Goal: Register for event/course

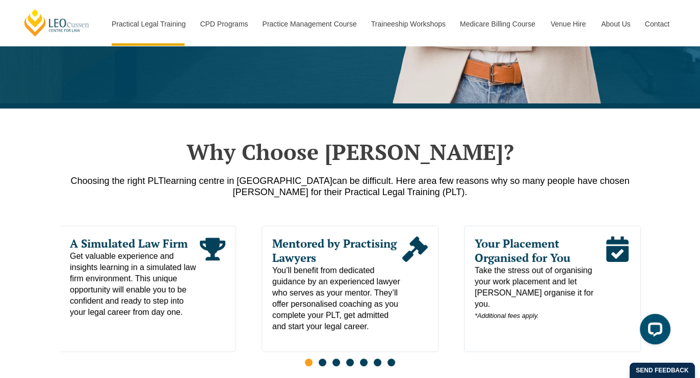
scroll to position [423, 0]
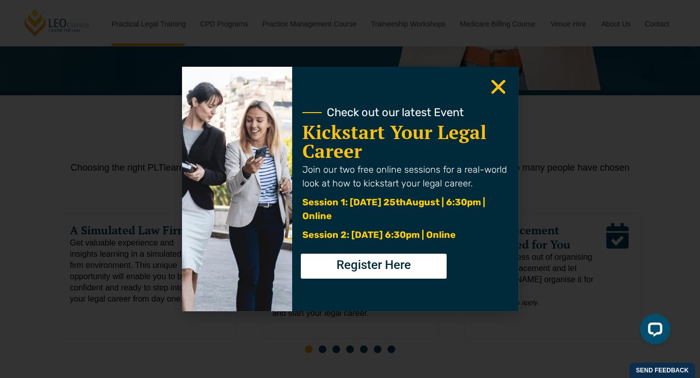
click at [501, 86] on icon "Close" at bounding box center [498, 87] width 20 height 20
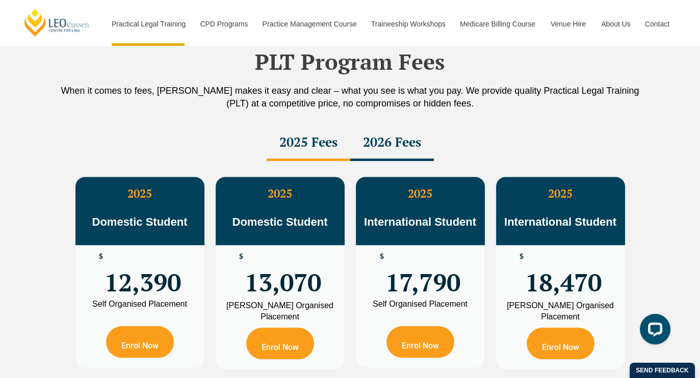
scroll to position [1833, 0]
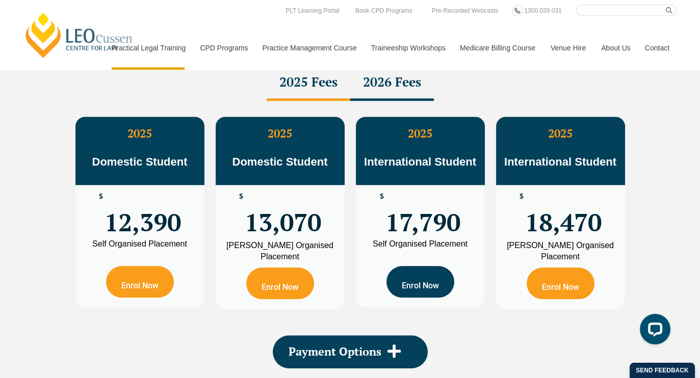
click at [413, 266] on link "Enrol Now" at bounding box center [420, 282] width 68 height 32
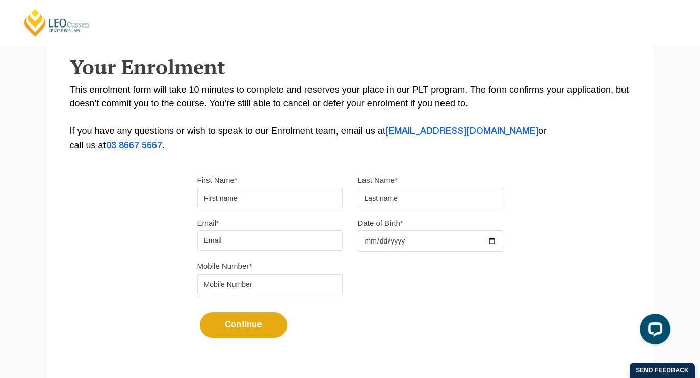
scroll to position [176, 0]
click at [226, 194] on input "asd" at bounding box center [269, 198] width 145 height 20
type input "asdf"
click at [385, 196] on input "text" at bounding box center [430, 198] width 145 height 20
type input "asdf"
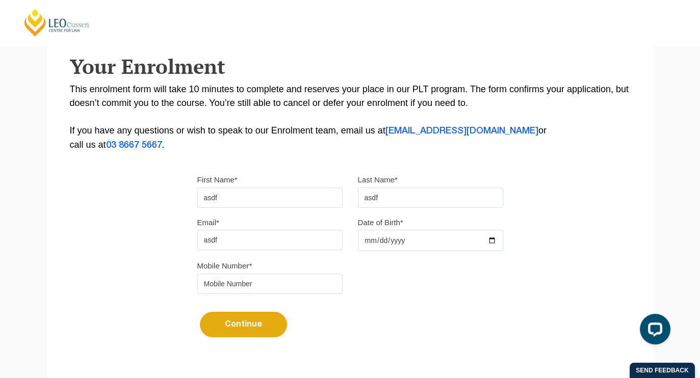
click at [230, 242] on input "asdf" at bounding box center [269, 240] width 145 height 20
type input "asdf"
click at [384, 243] on input "Date of Birth*" at bounding box center [430, 240] width 145 height 21
click at [367, 239] on input "Date of Birth*" at bounding box center [430, 240] width 145 height 21
type input "[DATE]"
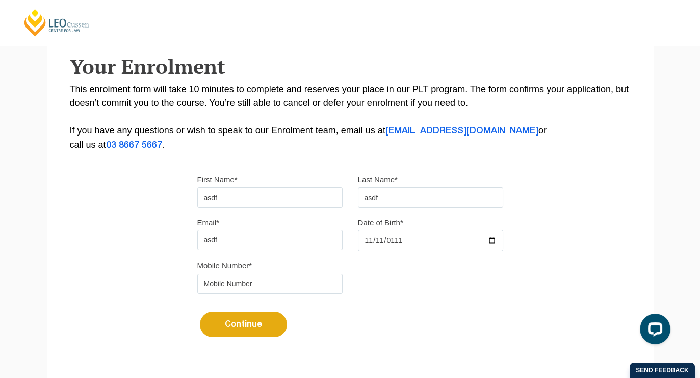
click at [314, 288] on input "tel" at bounding box center [269, 284] width 145 height 20
type input "3234324"
click at [273, 323] on button "Continue" at bounding box center [243, 324] width 87 height 25
type input "[EMAIL_ADDRESS][DOMAIN_NAME]"
click at [262, 329] on button "Continue" at bounding box center [243, 324] width 87 height 25
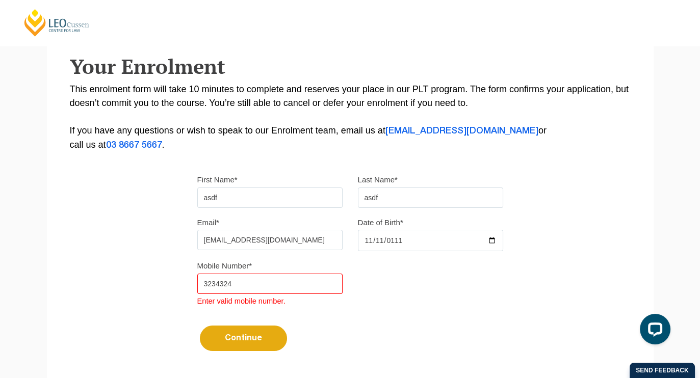
drag, startPoint x: 240, startPoint y: 280, endPoint x: 138, endPoint y: 288, distance: 101.8
click at [138, 288] on div "Please note that your information is saved on our server as you enter it. Congr…" at bounding box center [350, 143] width 607 height 468
type input "0488895857"
click at [236, 338] on button "Continue" at bounding box center [243, 338] width 87 height 25
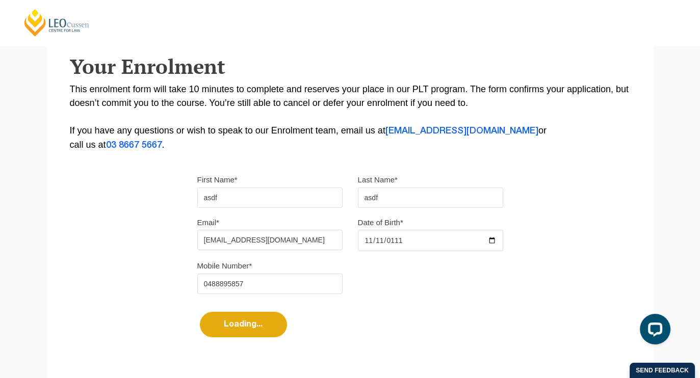
select select
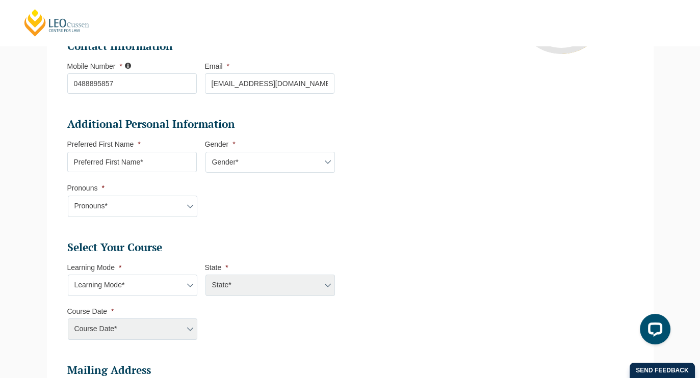
scroll to position [280, 0]
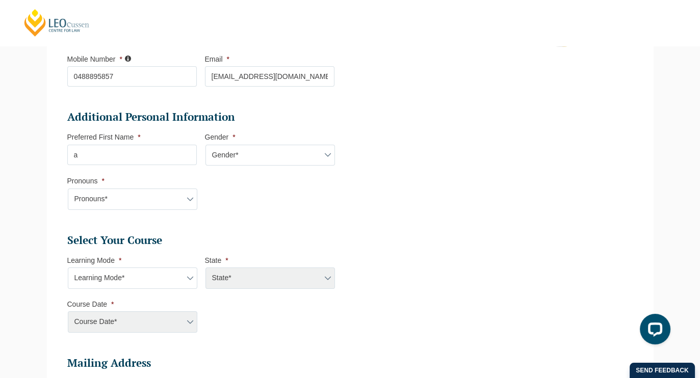
click at [133, 156] on input "a" at bounding box center [131, 155] width 129 height 20
type input "asdf"
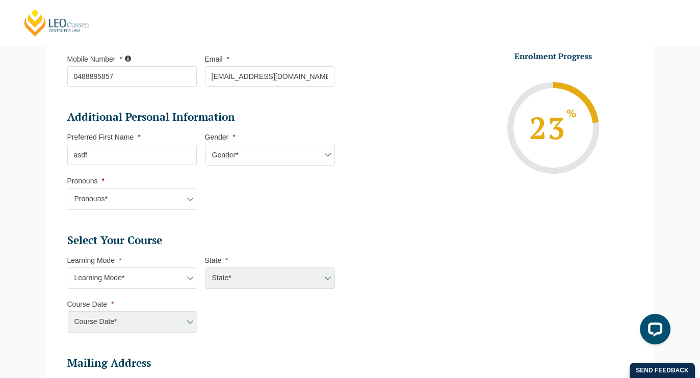
click at [234, 153] on select "Gender* [DEMOGRAPHIC_DATA] [DEMOGRAPHIC_DATA] [DEMOGRAPHIC_DATA] [DEMOGRAPHIC_D…" at bounding box center [269, 155] width 129 height 21
select select "Prefer not to disclose"
click at [205, 145] on select "Gender* [DEMOGRAPHIC_DATA] [DEMOGRAPHIC_DATA] [DEMOGRAPHIC_DATA] [DEMOGRAPHIC_D…" at bounding box center [269, 155] width 129 height 21
click at [169, 195] on select "Pronouns* She/Her/Hers He/Him/His They/Them/Theirs Other Prefer not to disclose" at bounding box center [132, 199] width 129 height 21
click at [68, 189] on select "Pronouns* She/Her/Hers He/Him/His They/Them/Theirs Other Prefer not to disclose" at bounding box center [132, 199] width 129 height 21
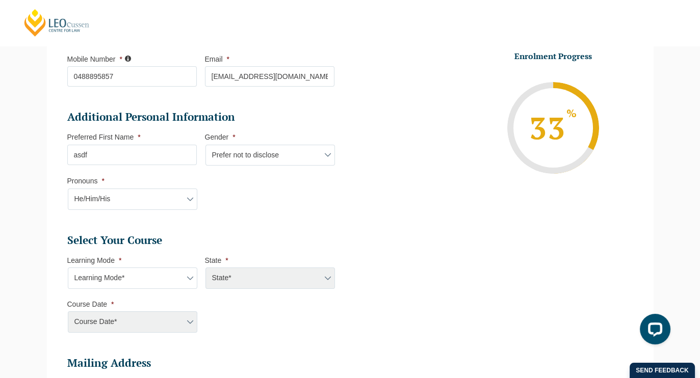
click at [190, 196] on select "Pronouns* She/Her/Hers He/Him/His They/Them/Theirs Other Prefer not to disclose" at bounding box center [132, 199] width 129 height 21
select select "Other"
click at [68, 189] on select "Pronouns* She/Her/Hers He/Him/His They/Them/Theirs Other Prefer not to disclose" at bounding box center [132, 199] width 129 height 21
click at [232, 194] on input "ads" at bounding box center [269, 199] width 129 height 20
type input "adsf"
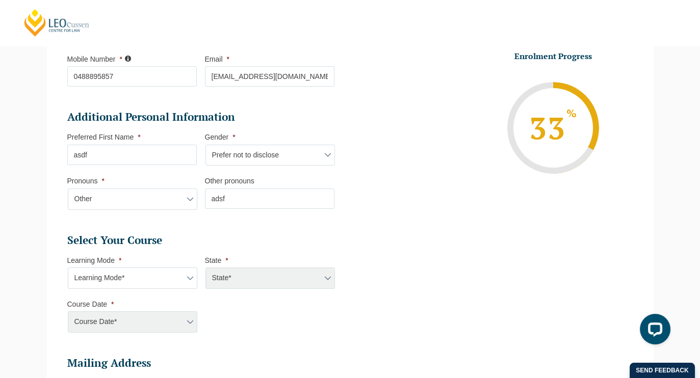
click at [189, 278] on select "Learning Mode* Online Full Time Learning Online Part Time Learning Blended Full…" at bounding box center [132, 278] width 129 height 21
select select "Online Full Time Learning"
click at [68, 268] on select "Learning Mode* Online Full Time Learning Online Part Time Learning Blended Full…" at bounding box center [132, 278] width 129 height 21
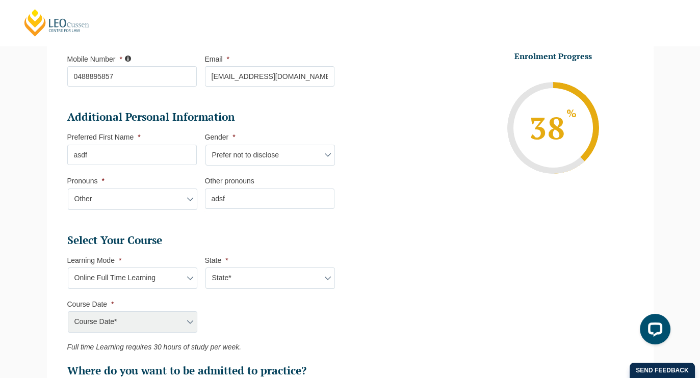
click at [189, 273] on select "Learning Mode* Online Full Time Learning Online Part Time Learning Blended Full…" at bounding box center [132, 278] width 129 height 21
click at [249, 275] on select "State* National ([GEOGRAPHIC_DATA]/[GEOGRAPHIC_DATA], [GEOGRAPHIC_DATA], [GEOGR…" at bounding box center [269, 278] width 129 height 21
select select "National ([GEOGRAPHIC_DATA]/[GEOGRAPHIC_DATA], [GEOGRAPHIC_DATA], [GEOGRAPHIC_D…"
click at [205, 268] on select "State* National ([GEOGRAPHIC_DATA]/[GEOGRAPHIC_DATA], [GEOGRAPHIC_DATA], [GEOGR…" at bounding box center [269, 278] width 129 height 21
click at [173, 318] on select "Course Date* [DATE] ([DATE] to [DATE]) [DATE] ([DATE] to [DATE]) [DATE] ([DATE]…" at bounding box center [132, 321] width 129 height 21
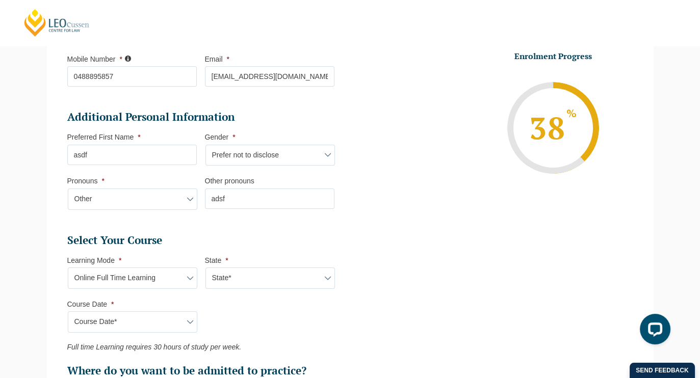
select select "[DATE] ([DATE] to [DATE])"
click at [68, 311] on select "Course Date* [DATE] ([DATE] to [DATE]) [DATE] ([DATE] to [DATE]) [DATE] ([DATE]…" at bounding box center [132, 321] width 129 height 21
type input "Intake [DATE] FT"
type input "Practical Legal Training (NAT)"
select select "NAT PLT (JAN) 2026 Full Time Online"
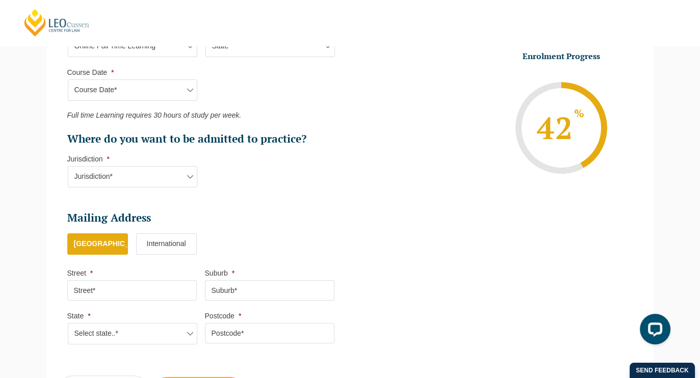
scroll to position [513, 0]
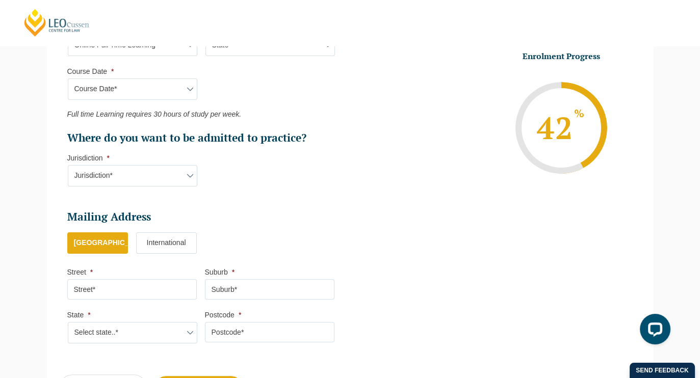
click at [171, 173] on select "Jurisdiction* VIC [GEOGRAPHIC_DATA]/[GEOGRAPHIC_DATA] SA [GEOGRAPHIC_DATA] [GEO…" at bounding box center [132, 175] width 129 height 21
select select "SA"
click at [68, 165] on select "Jurisdiction* VIC [GEOGRAPHIC_DATA]/[GEOGRAPHIC_DATA] SA [GEOGRAPHIC_DATA] [GEO…" at bounding box center [132, 175] width 129 height 21
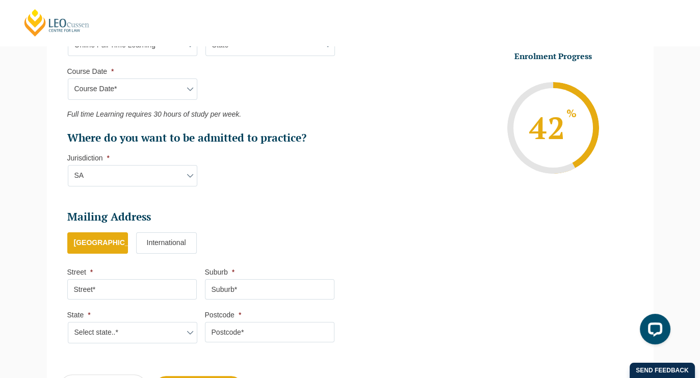
click at [111, 279] on input "Street *" at bounding box center [131, 289] width 129 height 20
type input "adfasdf"
click at [256, 286] on input "Suburb *" at bounding box center [269, 289] width 129 height 20
type input "asdf"
click at [98, 329] on select "Select state..* [GEOGRAPHIC_DATA] [GEOGRAPHIC_DATA] [GEOGRAPHIC_DATA] SA [GEOGR…" at bounding box center [132, 332] width 129 height 21
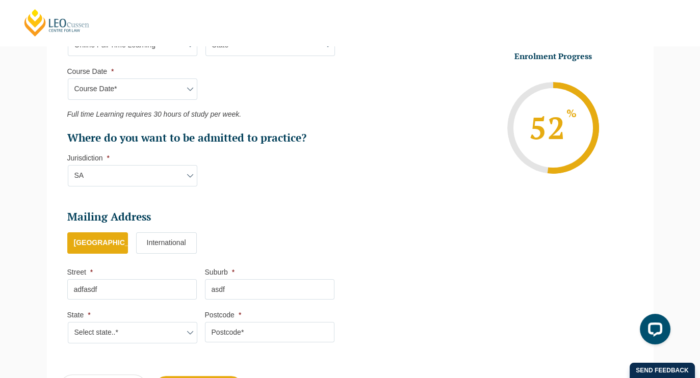
select select "QLD"
click at [68, 322] on select "Select state..* [GEOGRAPHIC_DATA] [GEOGRAPHIC_DATA] [GEOGRAPHIC_DATA] SA [GEOGR…" at bounding box center [132, 332] width 129 height 21
click at [275, 323] on input "Postcode *" at bounding box center [269, 332] width 129 height 20
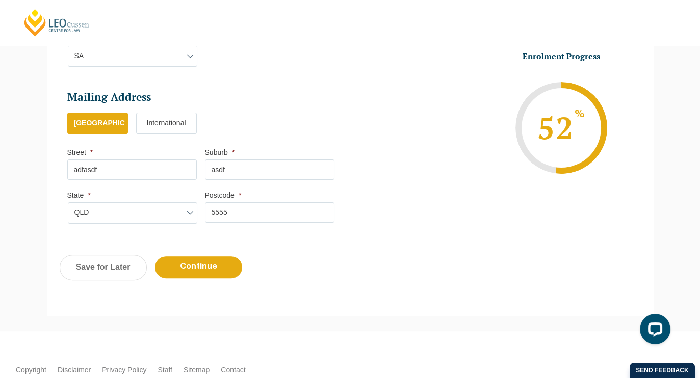
scroll to position [651, 0]
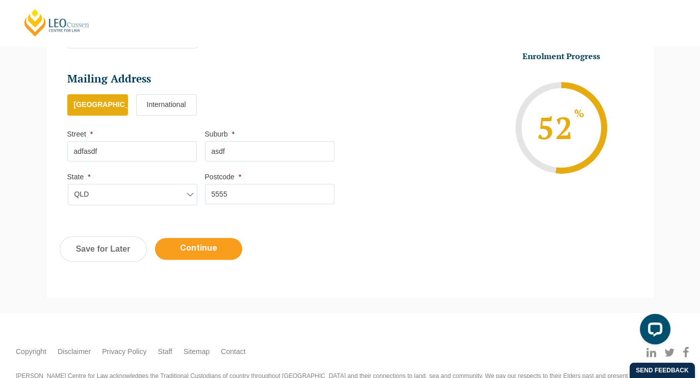
type input "5555"
click at [222, 244] on input "Continue" at bounding box center [198, 249] width 87 height 22
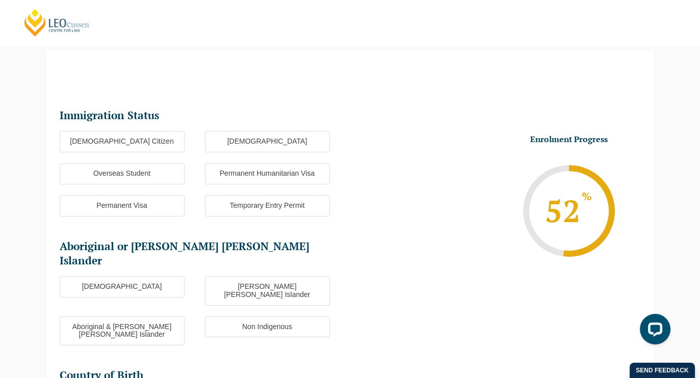
scroll to position [88, 0]
click at [130, 168] on label "Overseas Student" at bounding box center [122, 174] width 125 height 21
click at [0, 0] on input "Overseas Student" at bounding box center [0, 0] width 0 height 0
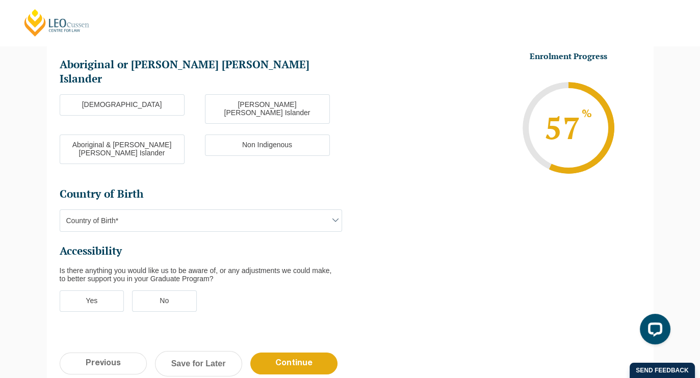
scroll to position [312, 0]
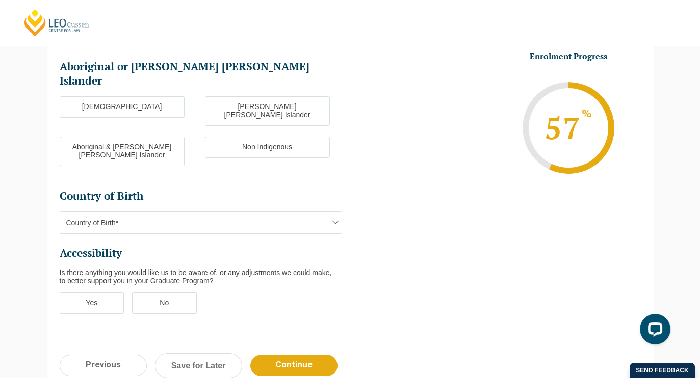
click at [252, 137] on label "Non Indigenous" at bounding box center [267, 147] width 125 height 21
click at [0, 0] on input "Non Indigenous" at bounding box center [0, 0] width 0 height 0
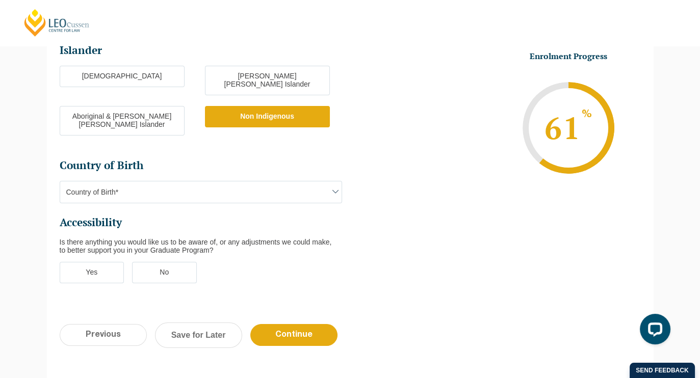
scroll to position [372, 0]
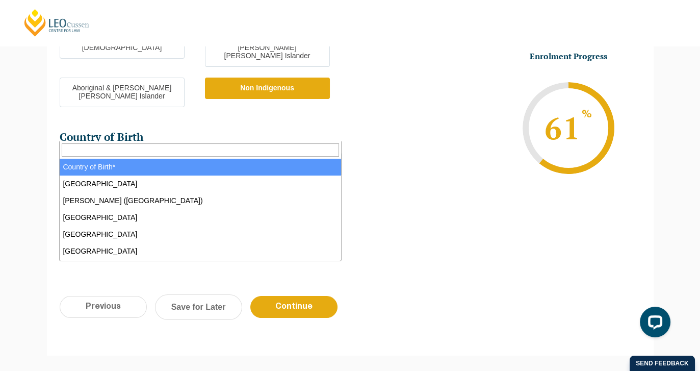
click at [334, 157] on span at bounding box center [335, 163] width 12 height 12
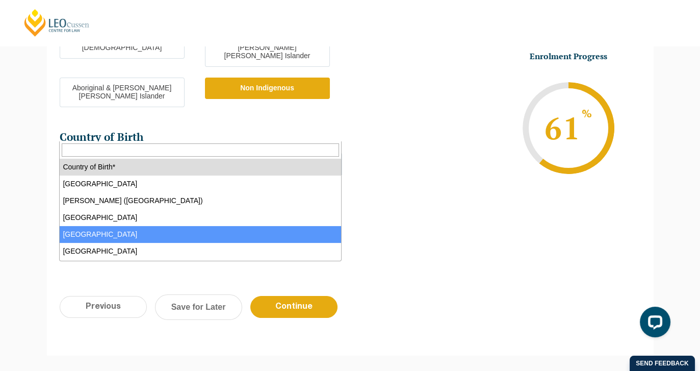
select select "[GEOGRAPHIC_DATA] 2408"
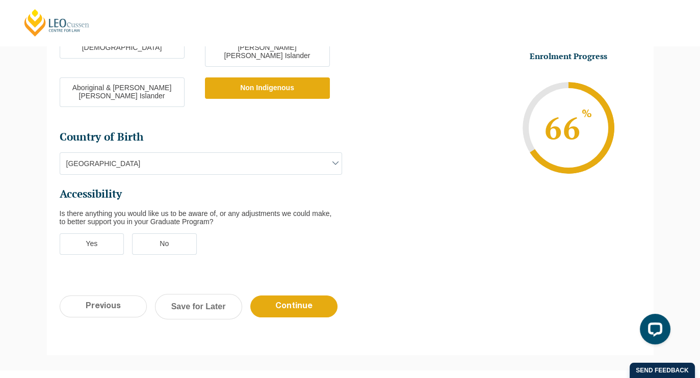
click at [163, 233] on label "No" at bounding box center [164, 243] width 65 height 21
click at [0, 0] on input "No" at bounding box center [0, 0] width 0 height 0
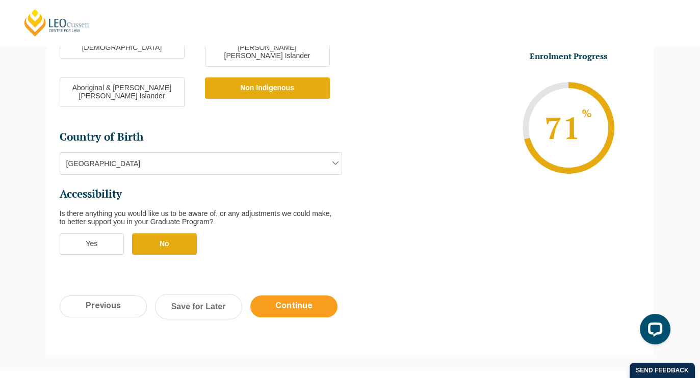
click at [286, 296] on input "Continue" at bounding box center [293, 307] width 87 height 22
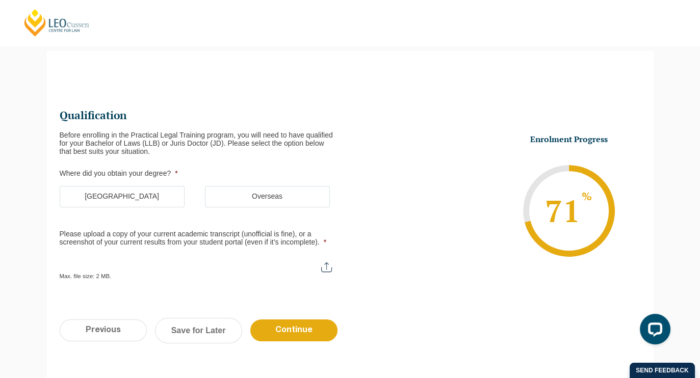
scroll to position [88, 0]
click at [269, 199] on label "Overseas" at bounding box center [267, 197] width 125 height 21
click at [0, 0] on input "Overseas" at bounding box center [0, 0] width 0 height 0
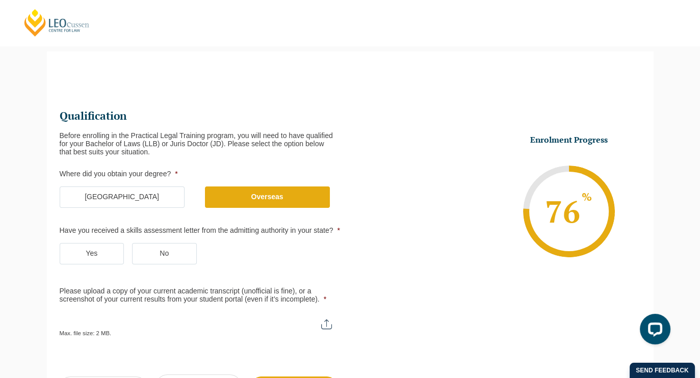
click at [98, 249] on label "Yes" at bounding box center [92, 253] width 65 height 21
click at [0, 0] on input "Yes" at bounding box center [0, 0] width 0 height 0
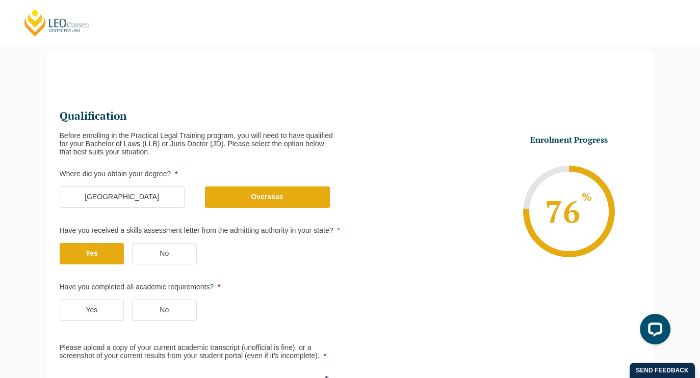
click at [114, 312] on label "Yes" at bounding box center [92, 310] width 65 height 21
click at [0, 0] on input "Yes" at bounding box center [0, 0] width 0 height 0
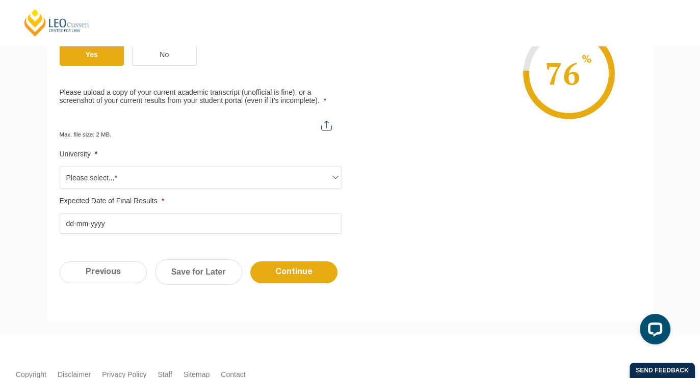
scroll to position [344, 0]
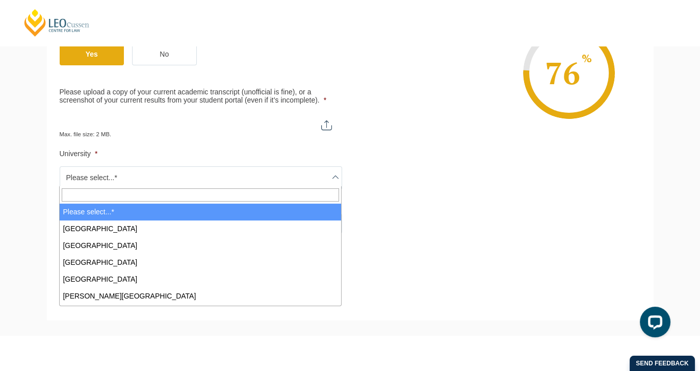
click at [283, 172] on span "Please select...*" at bounding box center [200, 177] width 281 height 21
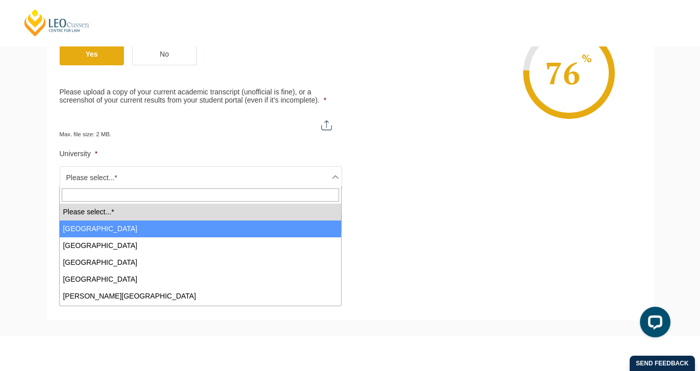
select select "[GEOGRAPHIC_DATA]"
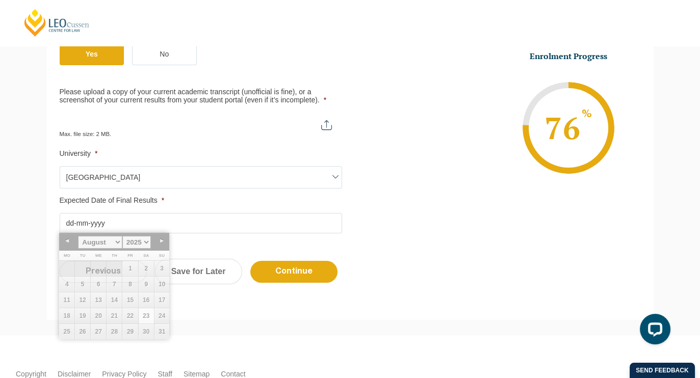
click at [216, 224] on input "Expected Date of Final Results *" at bounding box center [201, 223] width 282 height 20
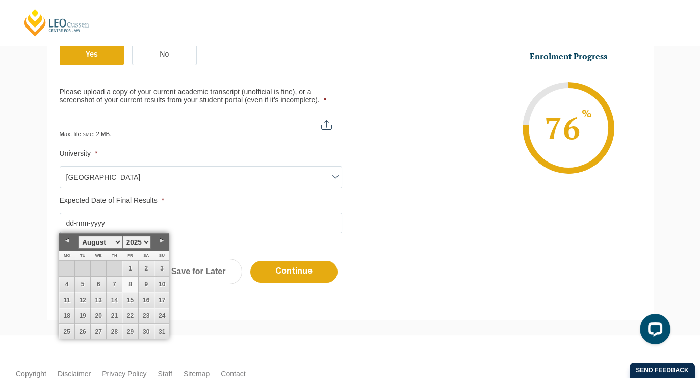
click at [130, 279] on link "8" at bounding box center [129, 284] width 15 height 15
type input "[DATE]"
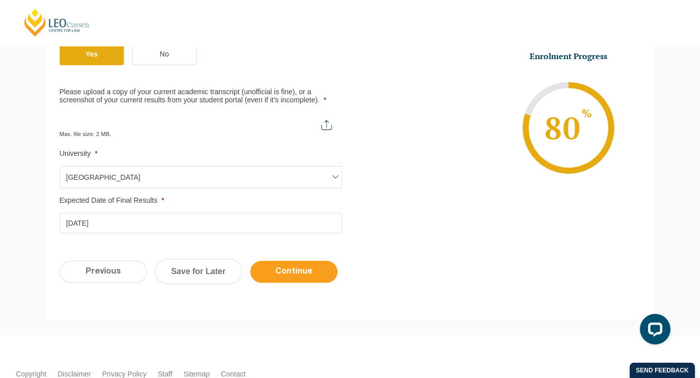
click at [293, 266] on input "Continue" at bounding box center [293, 272] width 87 height 22
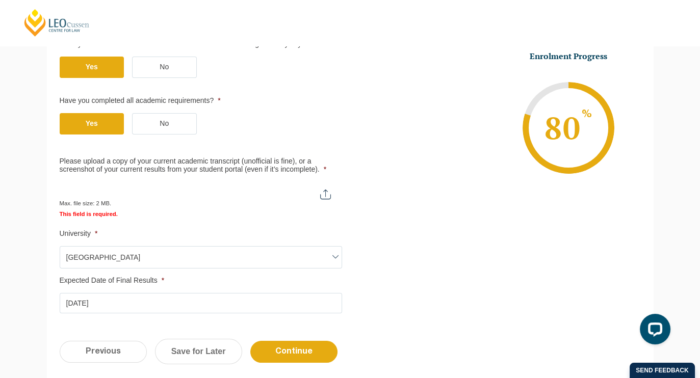
scroll to position [322, 0]
click at [328, 187] on input "Please upload a copy of your current academic transcript (unofficial is fine), …" at bounding box center [200, 189] width 281 height 17
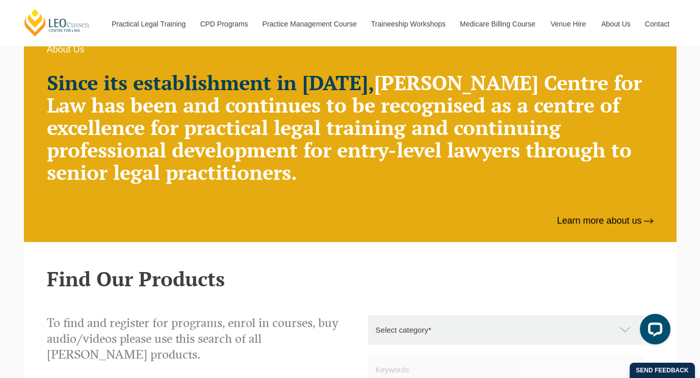
scroll to position [575, 0]
